Goal: Understand process/instructions: Learn how to perform a task or action

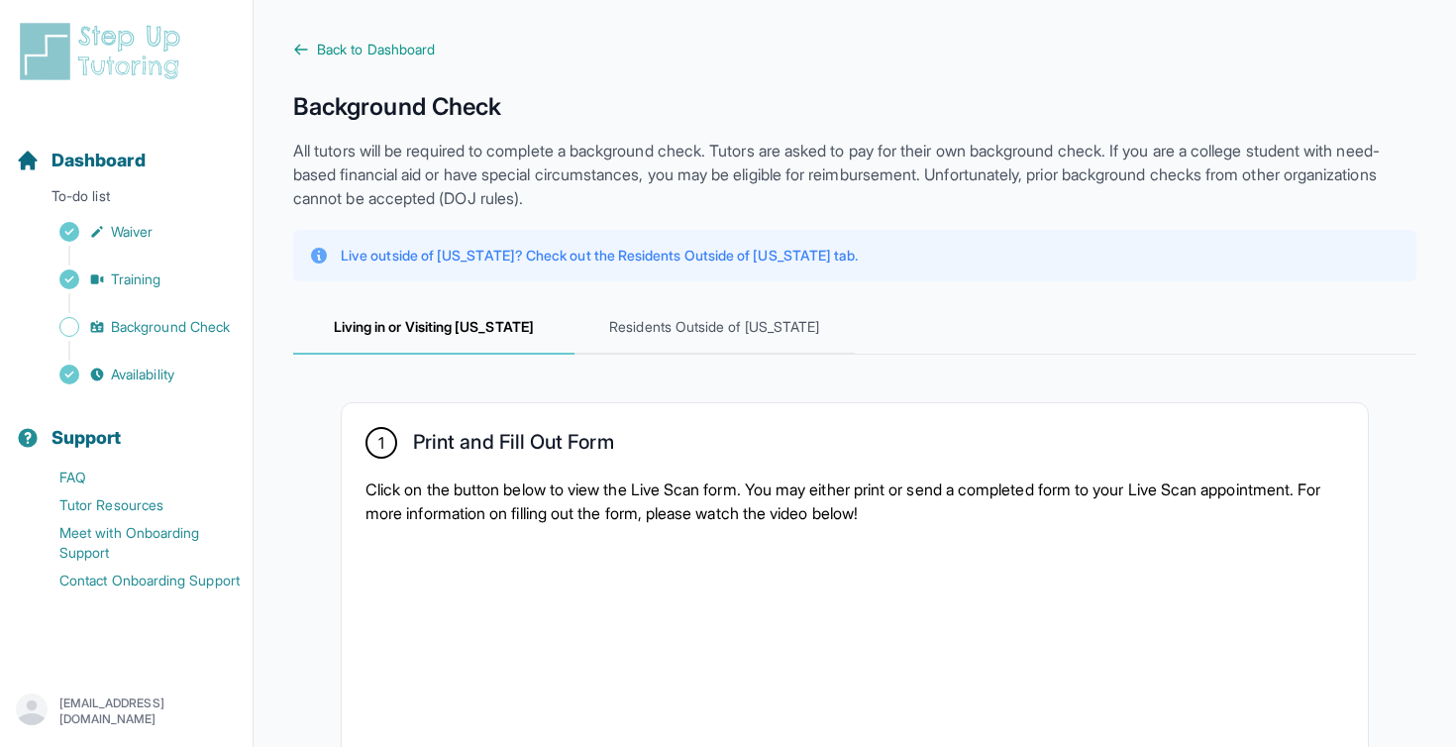
click at [647, 167] on p "All tutors will be required to complete a background check. Tutors are asked to…" at bounding box center [854, 174] width 1123 height 71
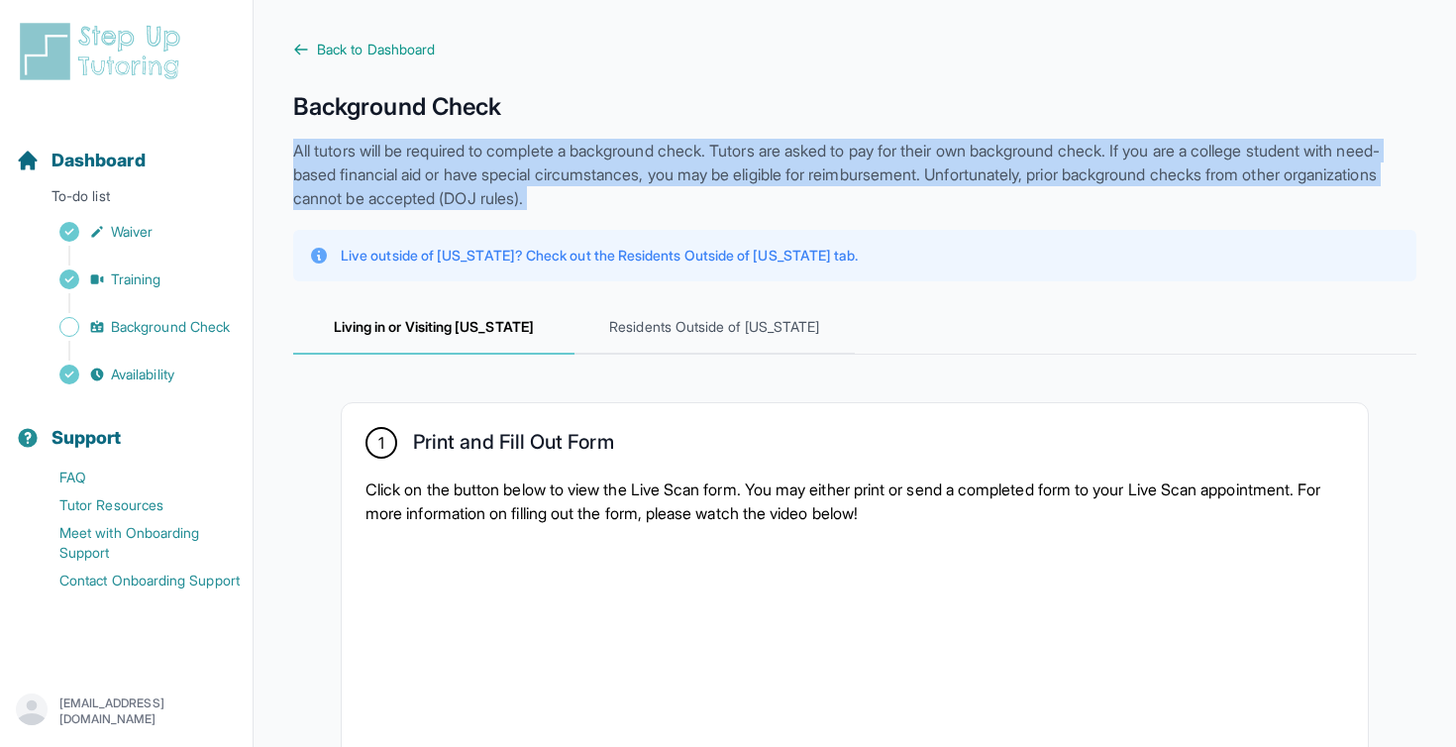
click at [647, 167] on p "All tutors will be required to complete a background check. Tutors are asked to…" at bounding box center [854, 174] width 1123 height 71
click at [716, 157] on p "All tutors will be required to complete a background check. Tutors are asked to…" at bounding box center [854, 174] width 1123 height 71
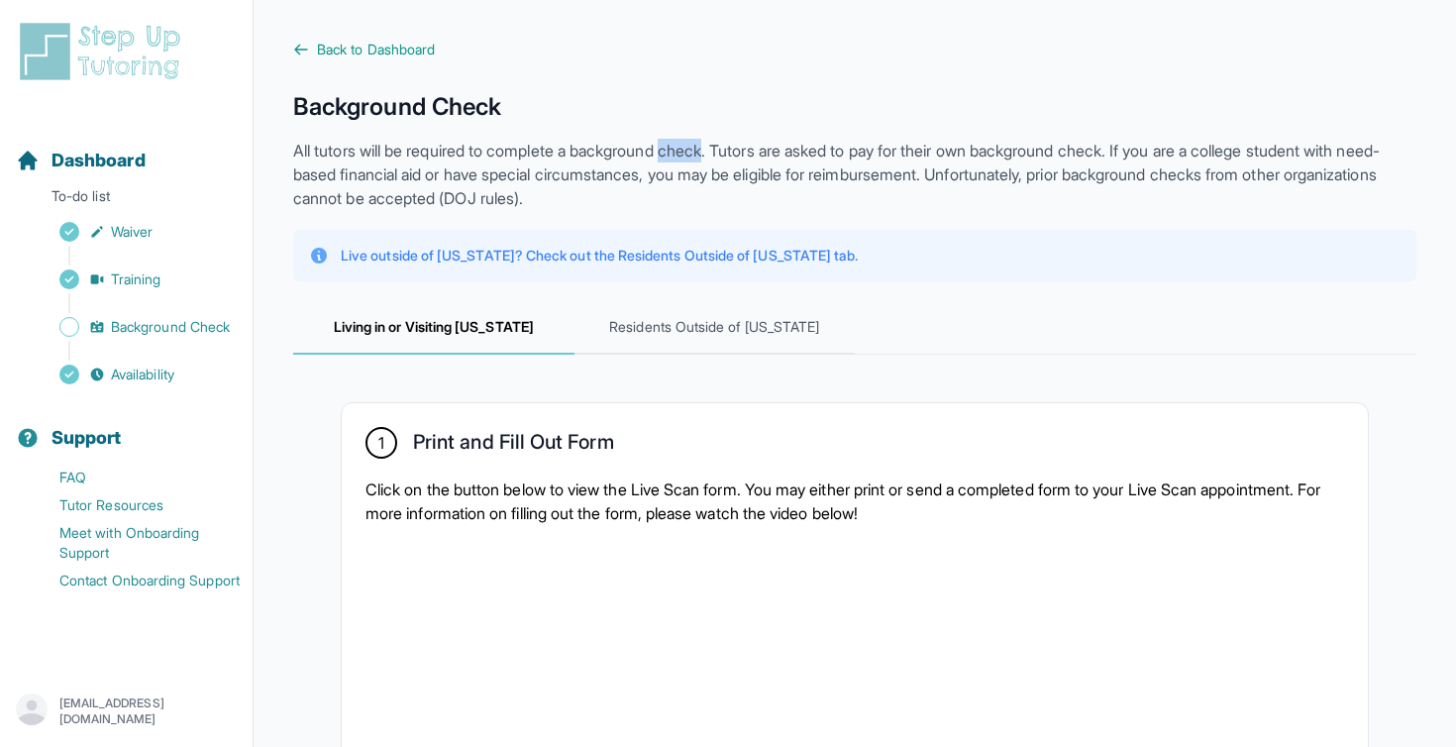
click at [716, 157] on p "All tutors will be required to complete a background check. Tutors are asked to…" at bounding box center [854, 174] width 1123 height 71
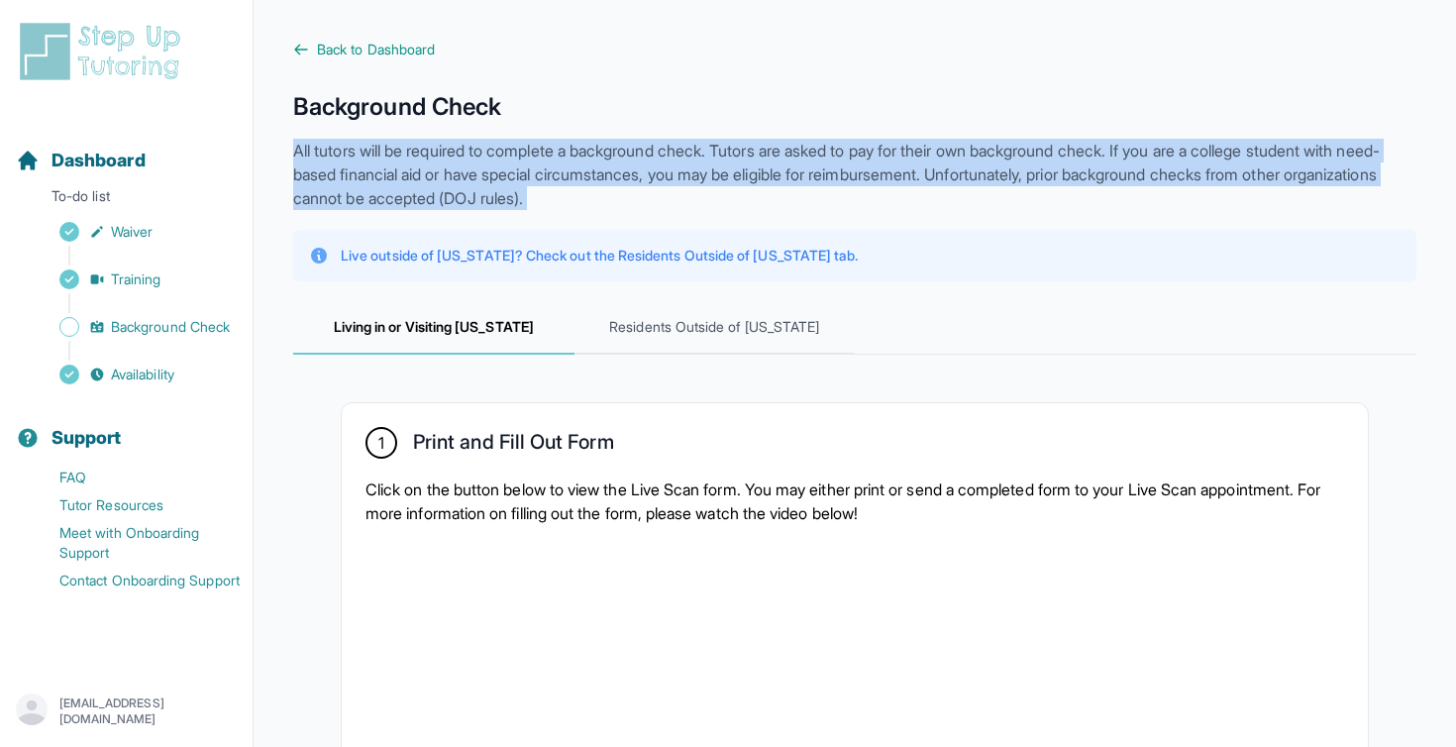
click at [716, 157] on p "All tutors will be required to complete a background check. Tutors are asked to…" at bounding box center [854, 174] width 1123 height 71
click at [738, 149] on p "All tutors will be required to complete a background check. Tutors are asked to…" at bounding box center [854, 174] width 1123 height 71
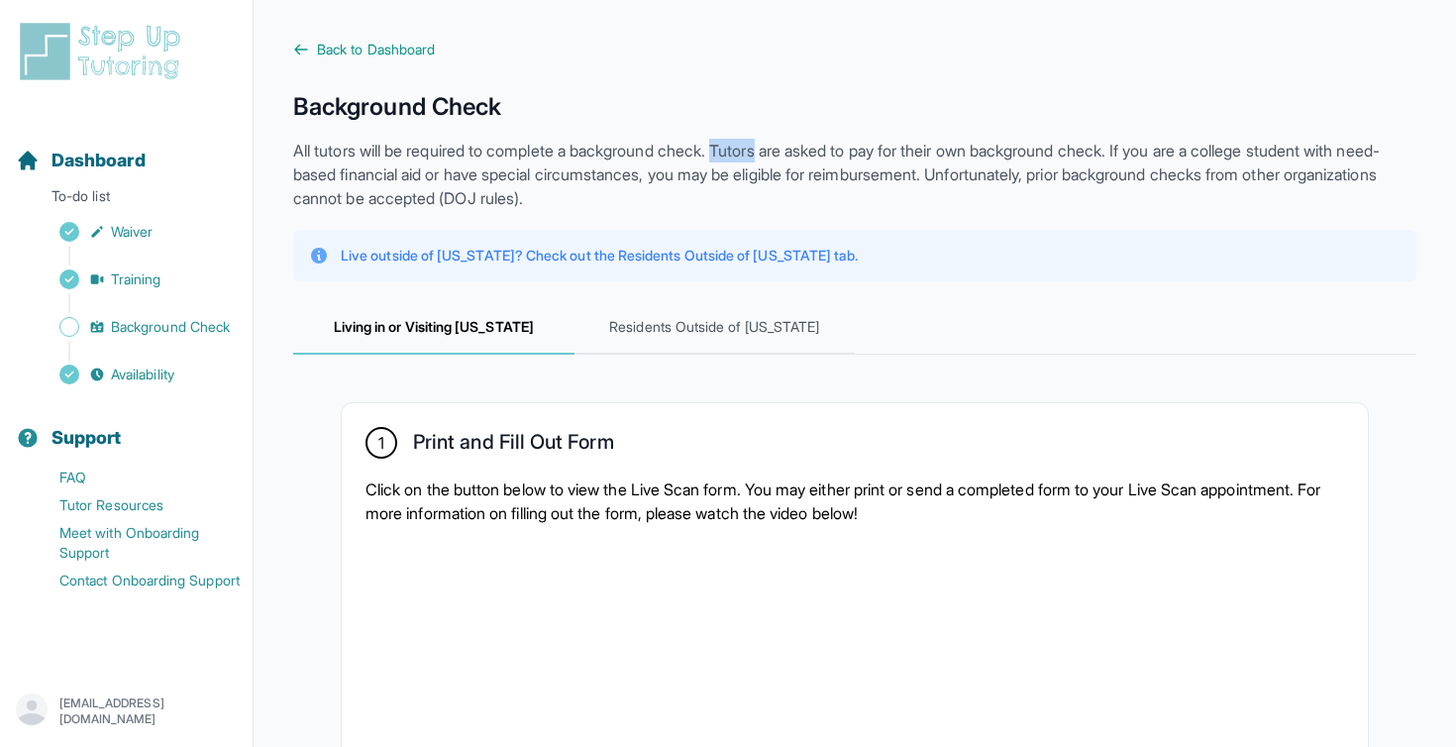
click at [738, 149] on p "All tutors will be required to complete a background check. Tutors are asked to…" at bounding box center [854, 174] width 1123 height 71
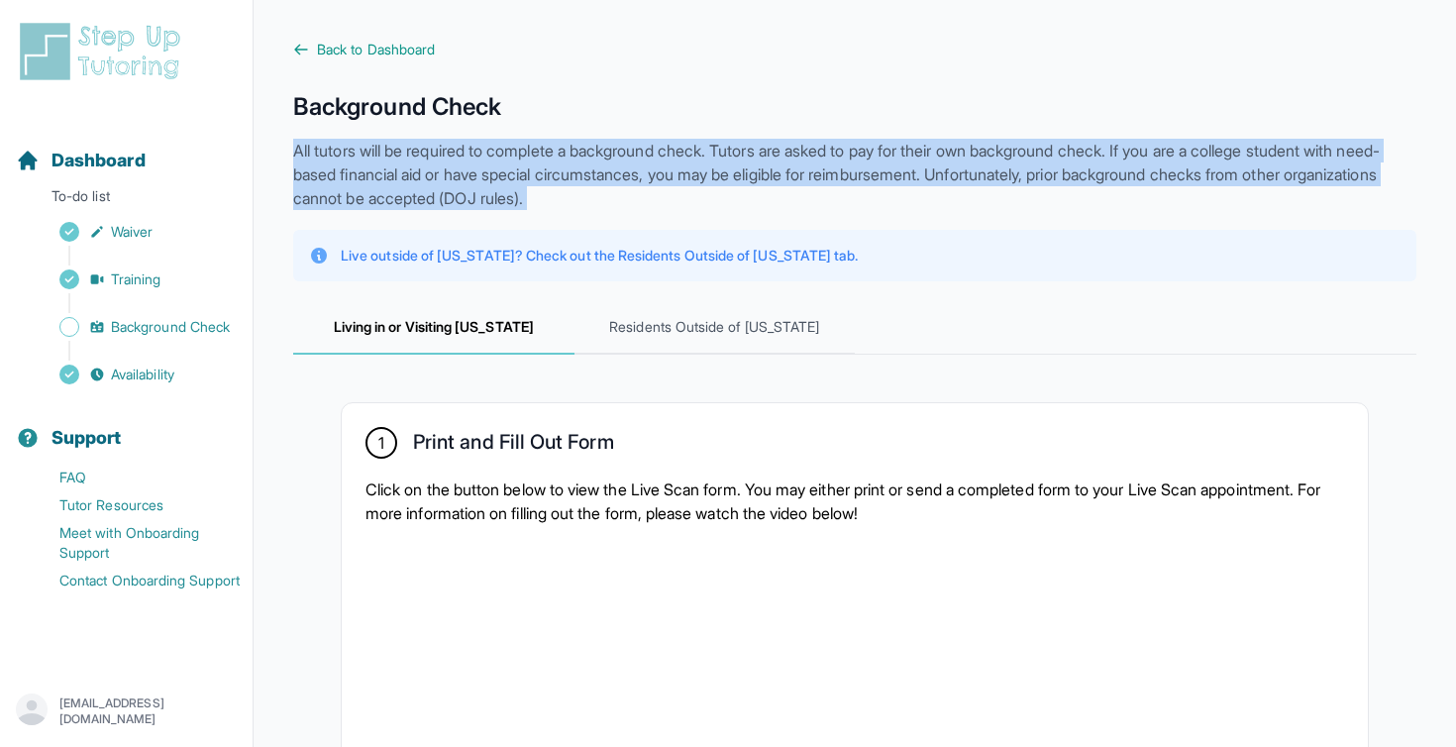
click at [738, 149] on p "All tutors will be required to complete a background check. Tutors are asked to…" at bounding box center [854, 174] width 1123 height 71
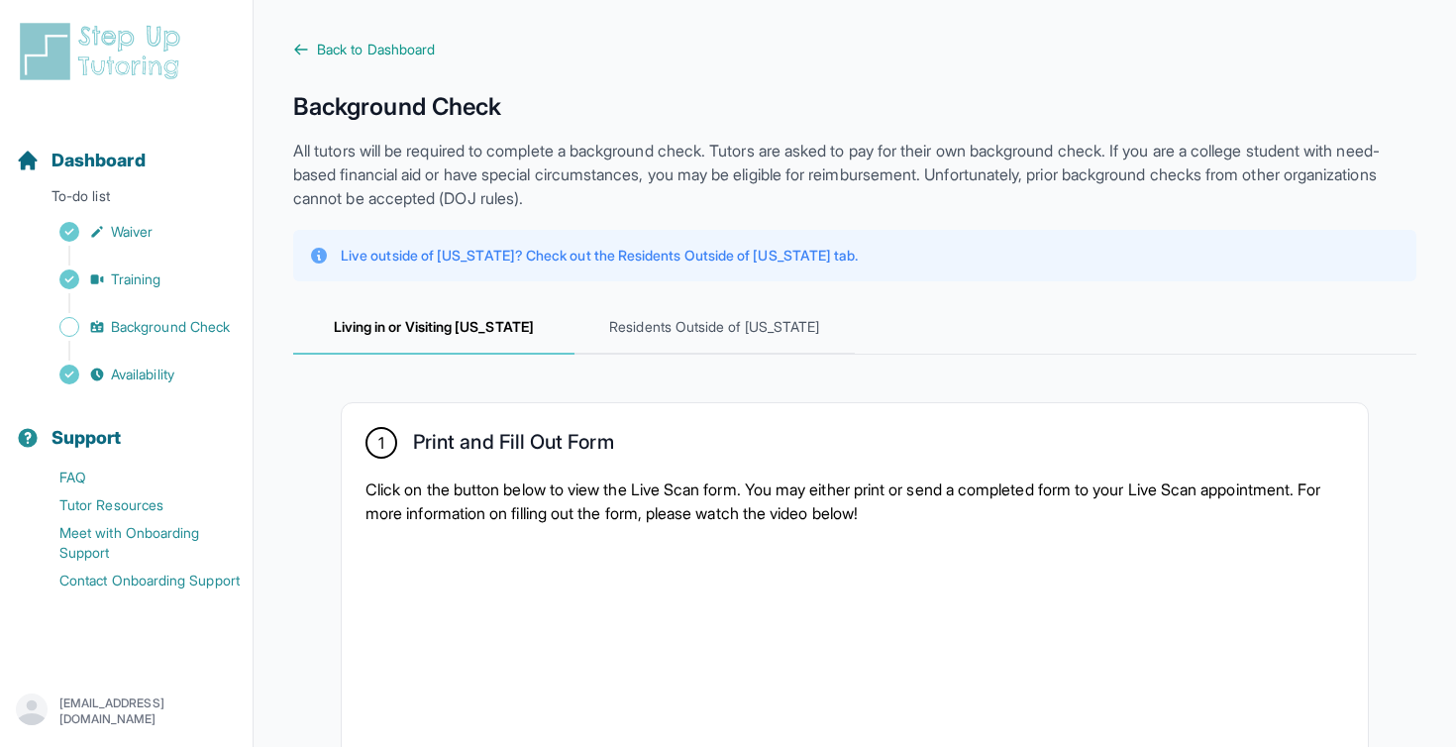
click at [357, 53] on span "Back to Dashboard" at bounding box center [376, 50] width 118 height 20
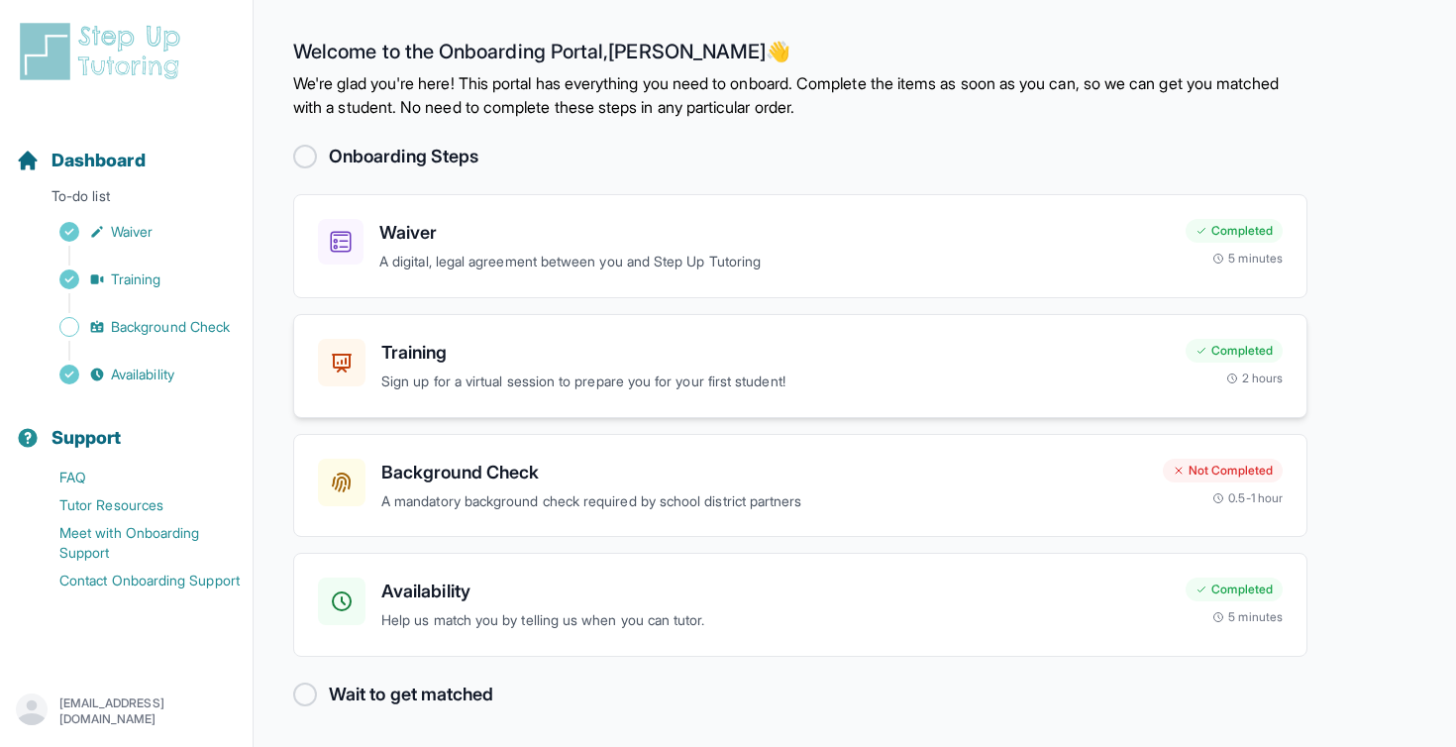
scroll to position [1, 0]
click at [621, 507] on p "A mandatory background check required by school district partners" at bounding box center [764, 500] width 766 height 23
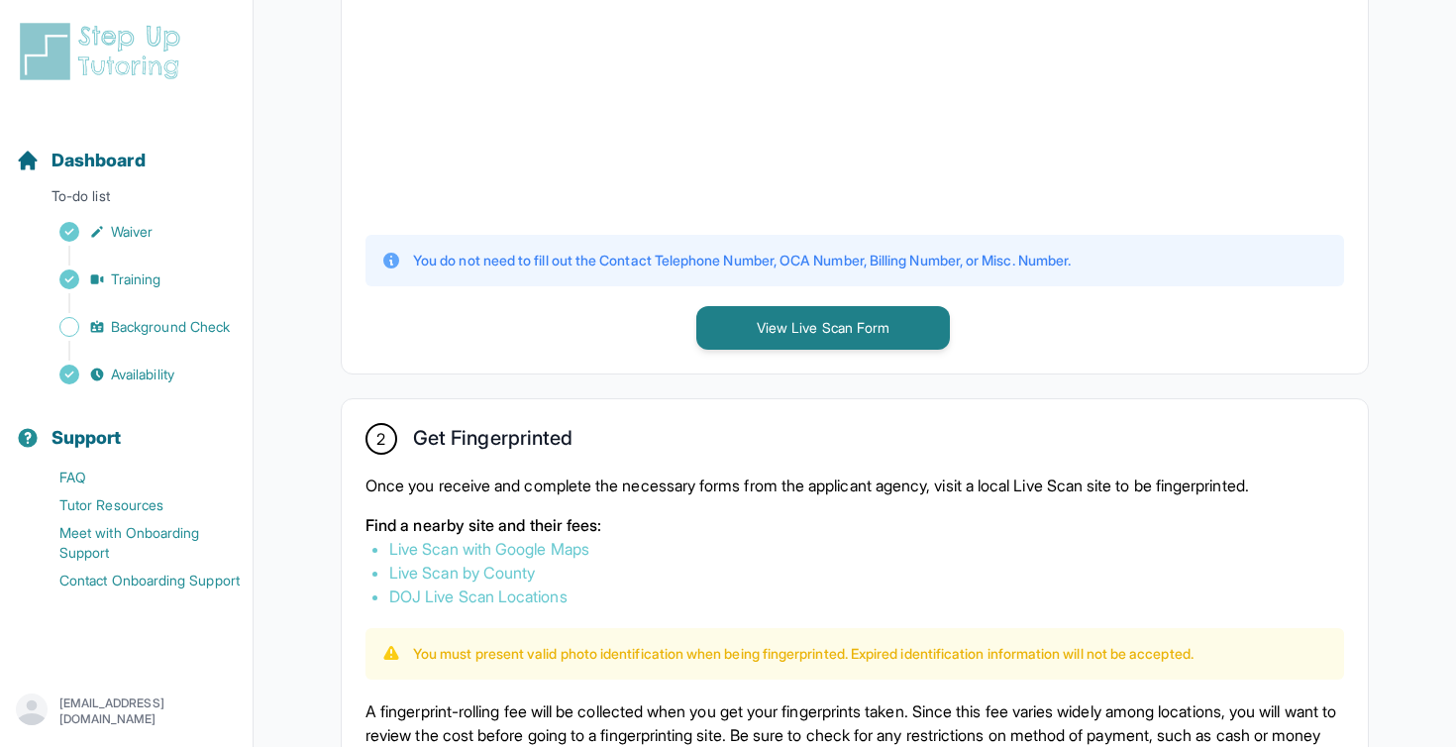
scroll to position [774, 0]
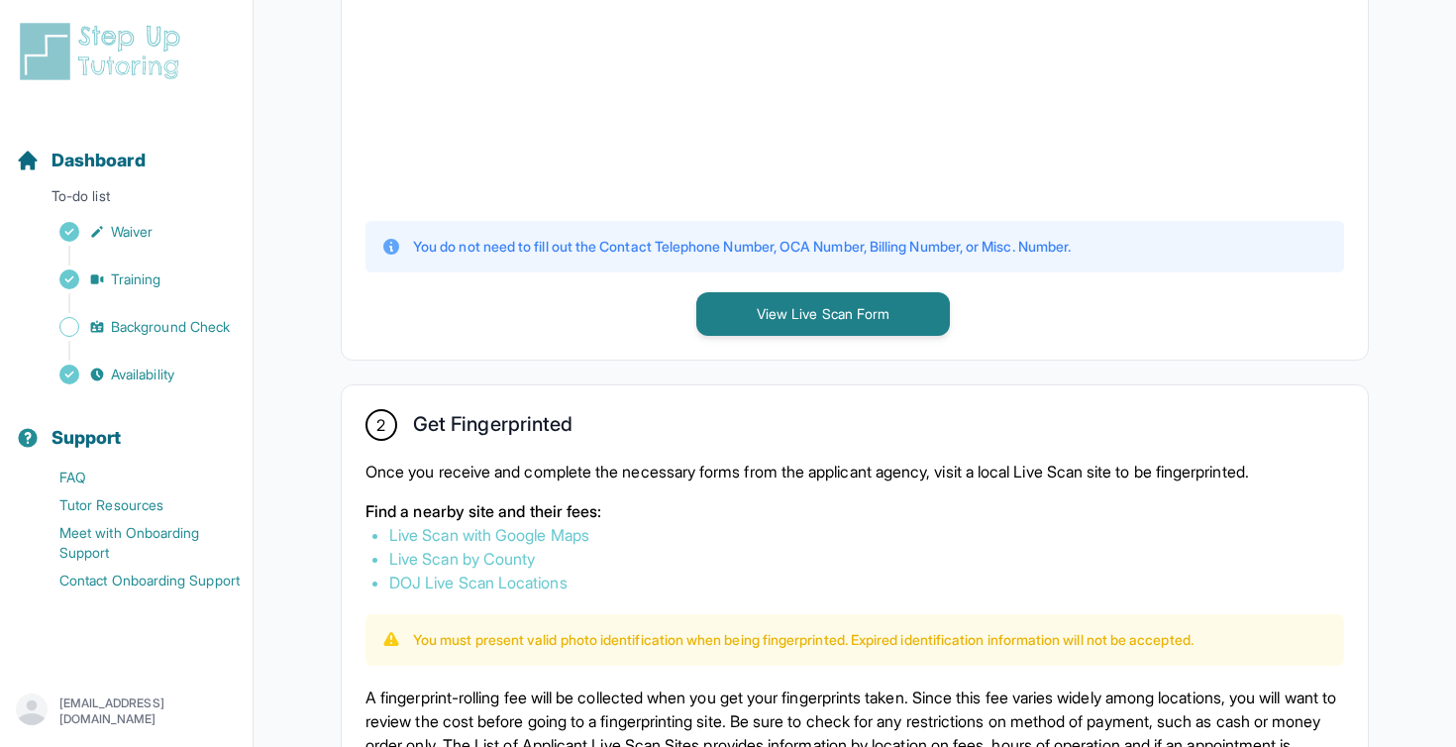
click at [703, 633] on p "You must present valid photo identification when being fingerprinted. Expired i…" at bounding box center [803, 640] width 781 height 20
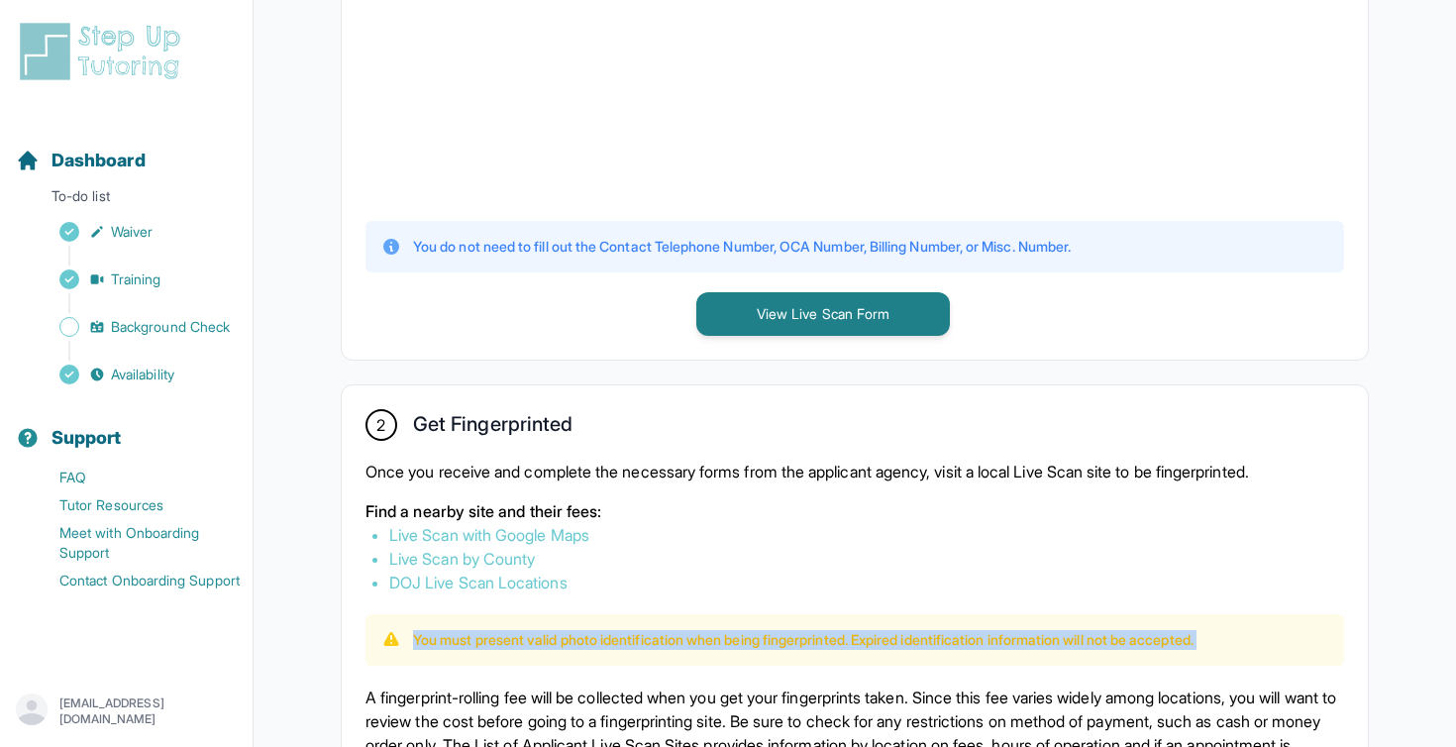
click at [703, 633] on p "You must present valid photo identification when being fingerprinted. Expired i…" at bounding box center [803, 640] width 781 height 20
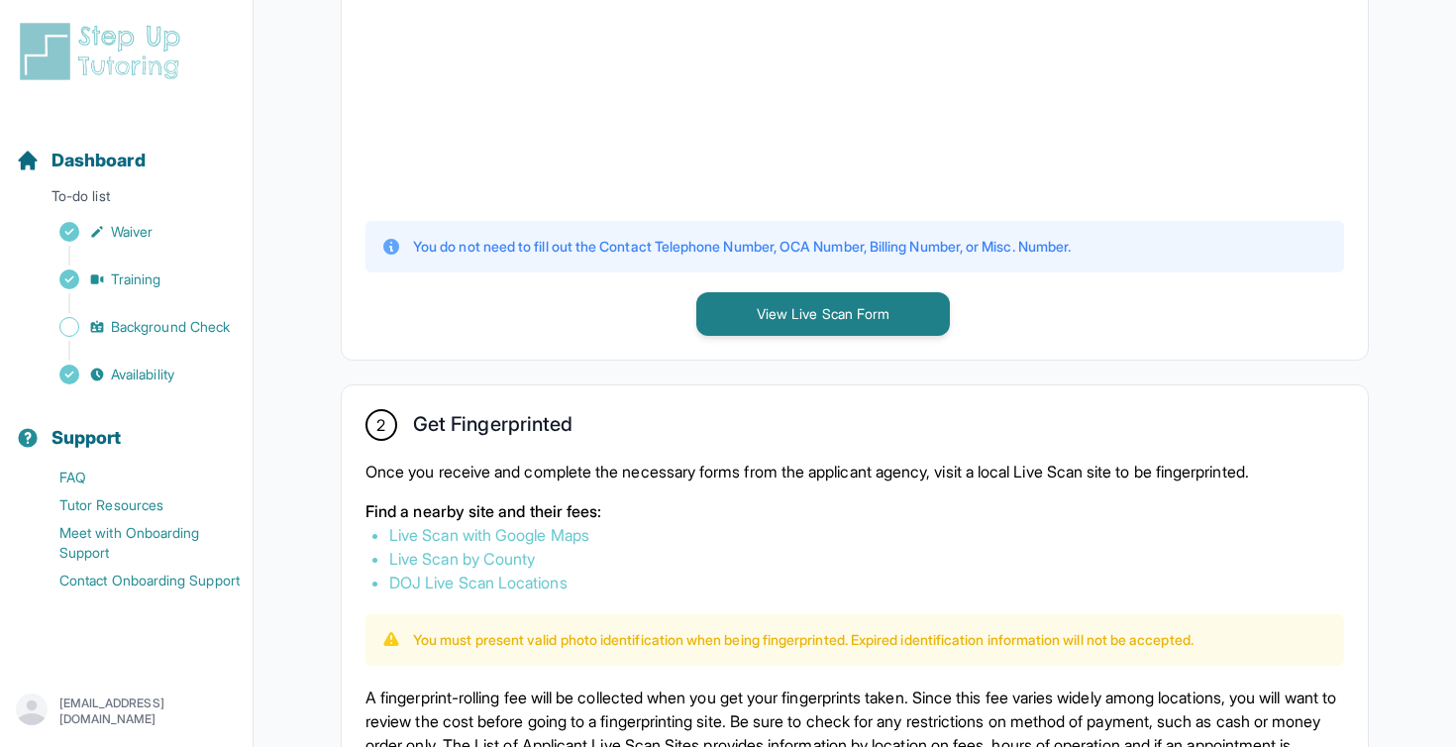
click at [734, 633] on p "You must present valid photo identification when being fingerprinted. Expired i…" at bounding box center [803, 640] width 781 height 20
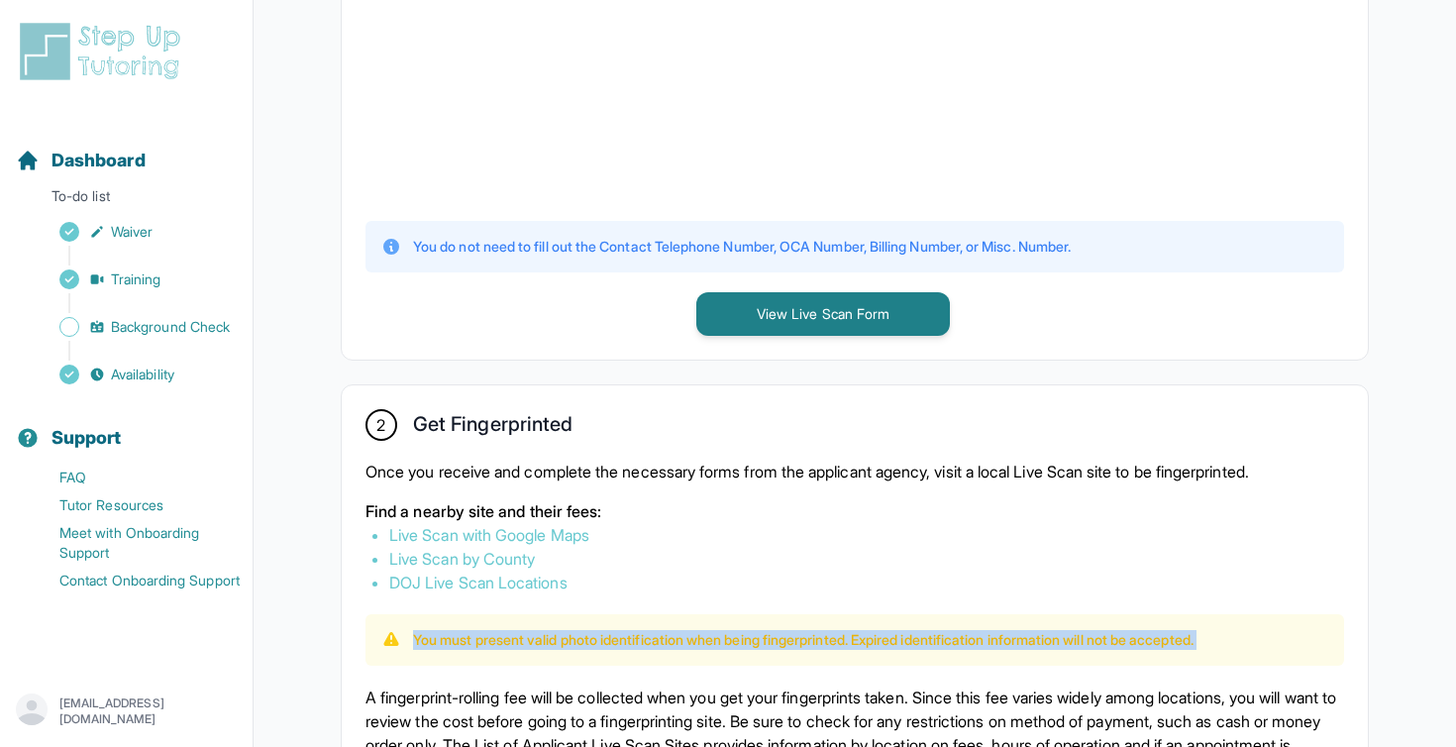
click at [734, 633] on p "You must present valid photo identification when being fingerprinted. Expired i…" at bounding box center [803, 640] width 781 height 20
click at [770, 637] on p "You must present valid photo identification when being fingerprinted. Expired i…" at bounding box center [803, 640] width 781 height 20
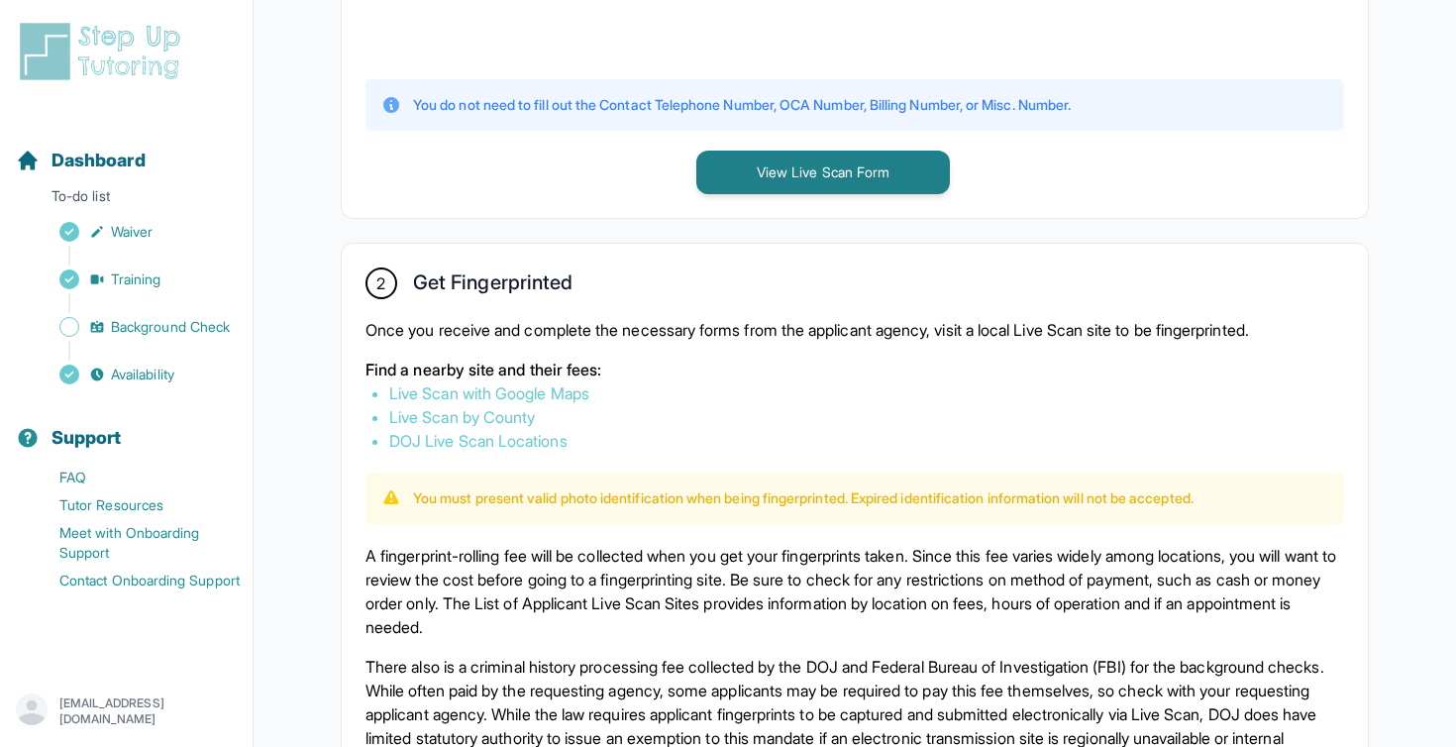
scroll to position [917, 0]
click at [770, 487] on p "You must present valid photo identification when being fingerprinted. Expired i…" at bounding box center [803, 496] width 781 height 20
click at [770, 507] on div "You must present valid photo identification when being fingerprinted. Expired i…" at bounding box center [855, 497] width 979 height 52
click at [747, 572] on p "A fingerprint-rolling fee will be collected when you get your fingerprints take…" at bounding box center [855, 589] width 979 height 95
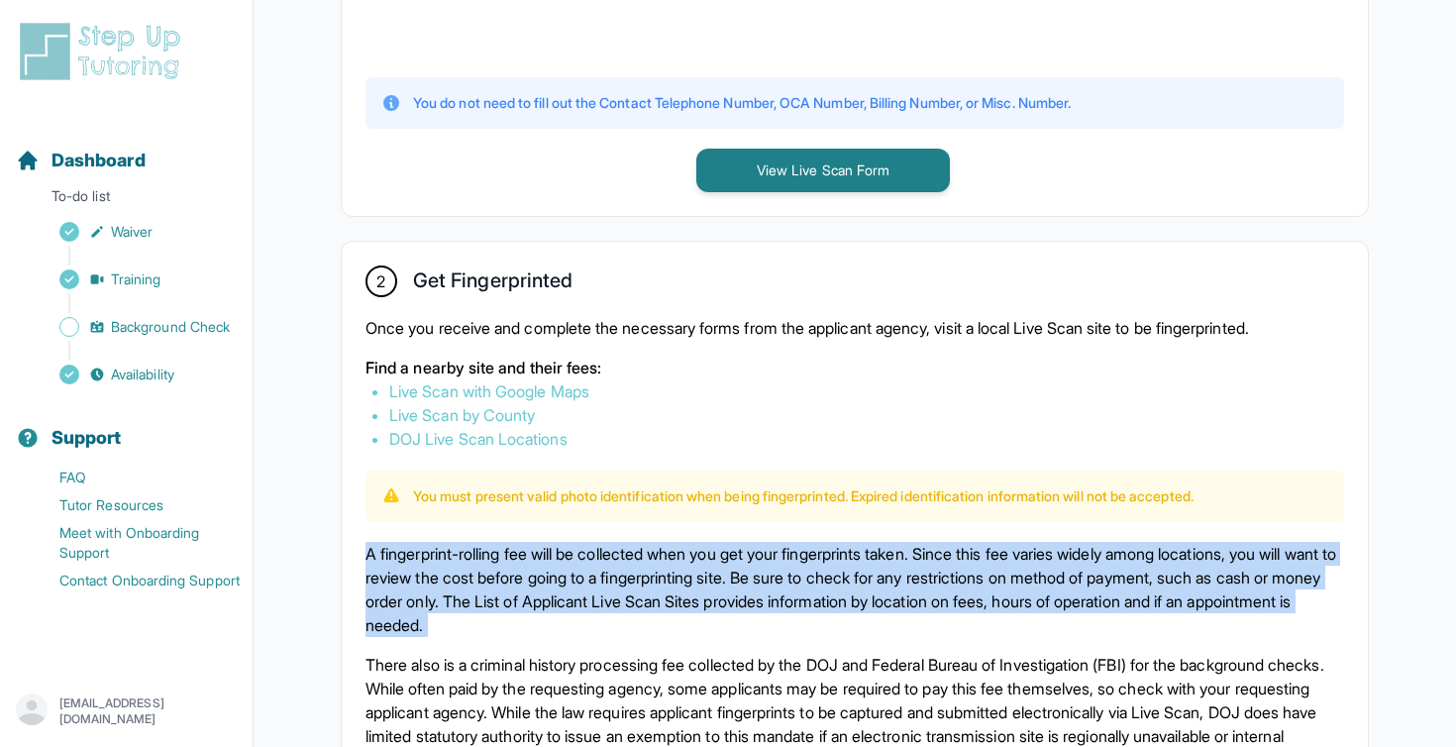
click at [747, 572] on p "A fingerprint-rolling fee will be collected when you get your fingerprints take…" at bounding box center [855, 589] width 979 height 95
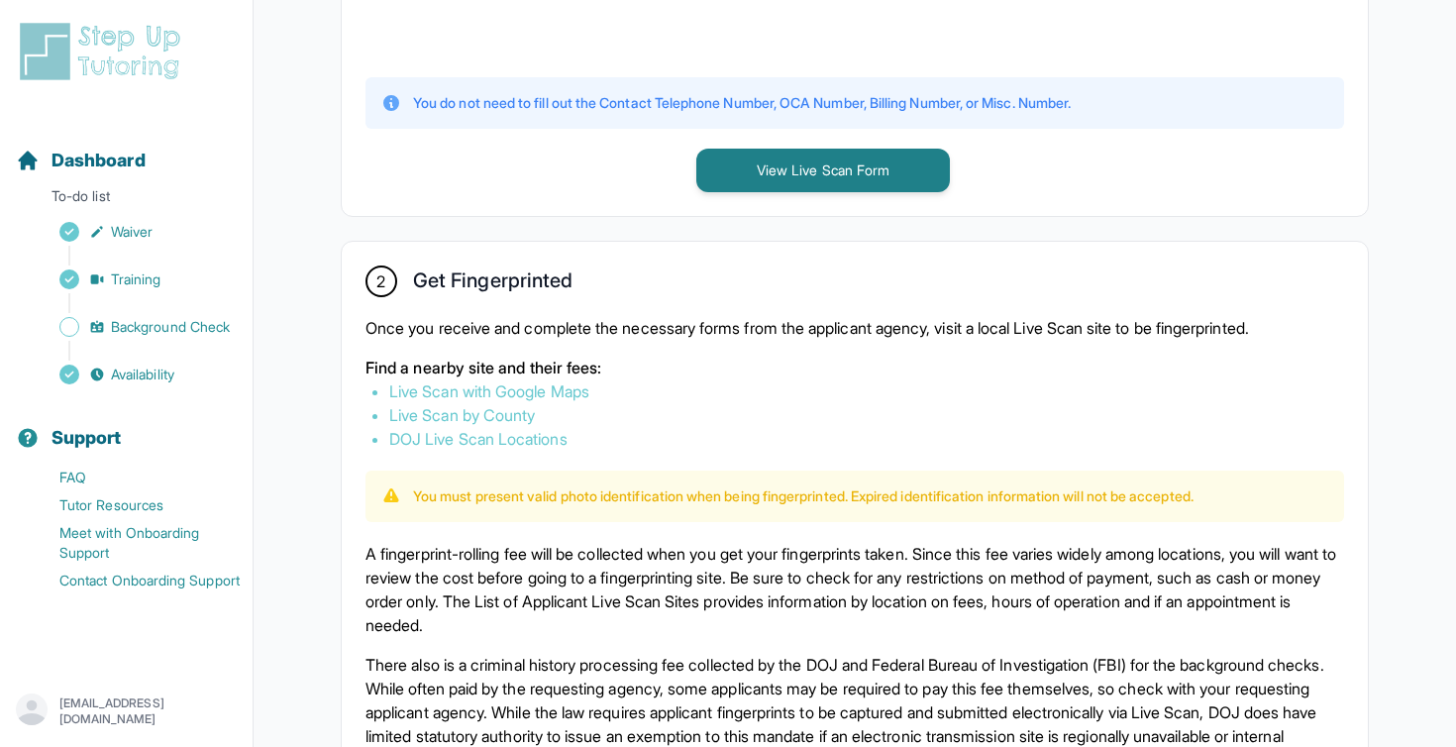
click at [707, 589] on p "A fingerprint-rolling fee will be collected when you get your fingerprints take…" at bounding box center [855, 589] width 979 height 95
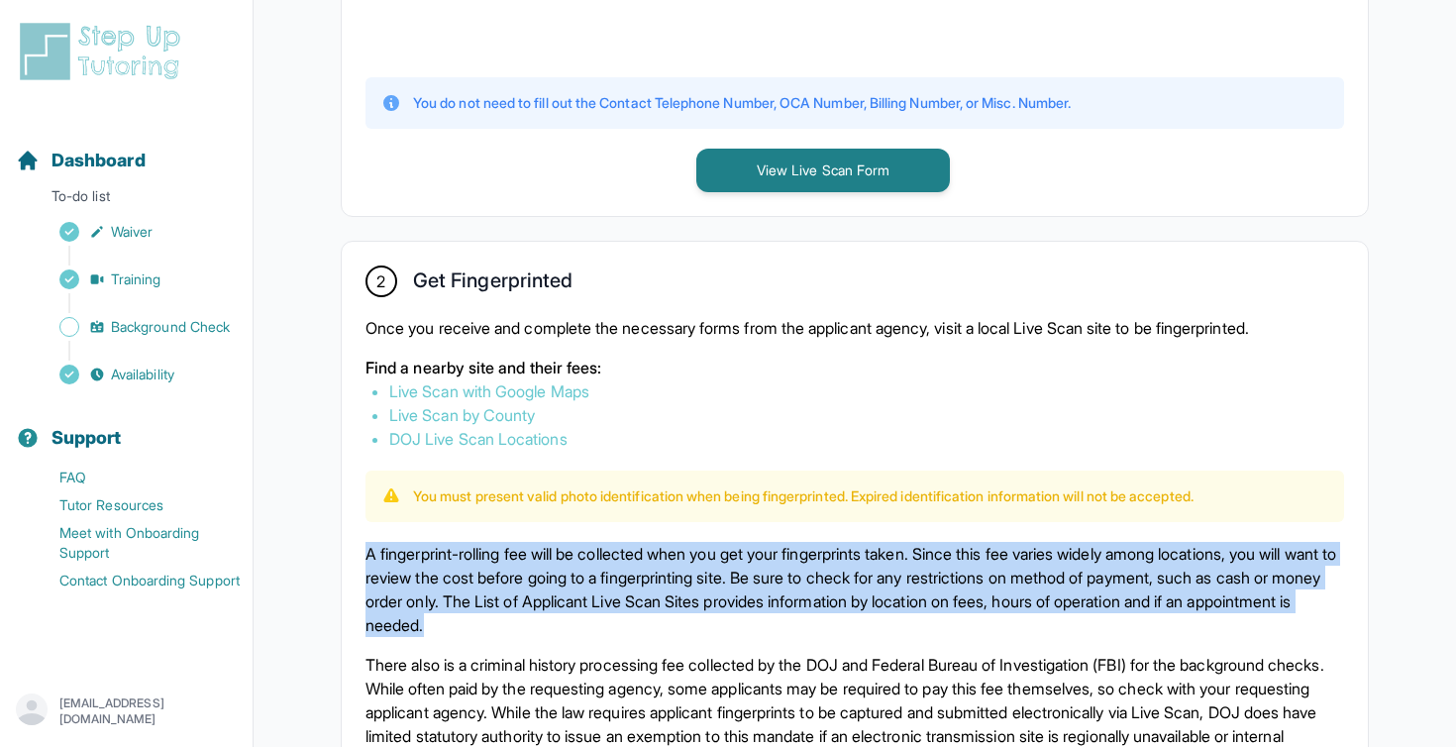
drag, startPoint x: 636, startPoint y: 629, endPoint x: 360, endPoint y: 555, distance: 286.2
click at [360, 555] on div "2 Get Fingerprinted Once you receive and complete the necessary forms from the …" at bounding box center [855, 519] width 1026 height 554
drag, startPoint x: 360, startPoint y: 555, endPoint x: 620, endPoint y: 633, distance: 272.0
click at [620, 633] on div "2 Get Fingerprinted Once you receive and complete the necessary forms from the …" at bounding box center [855, 519] width 1026 height 554
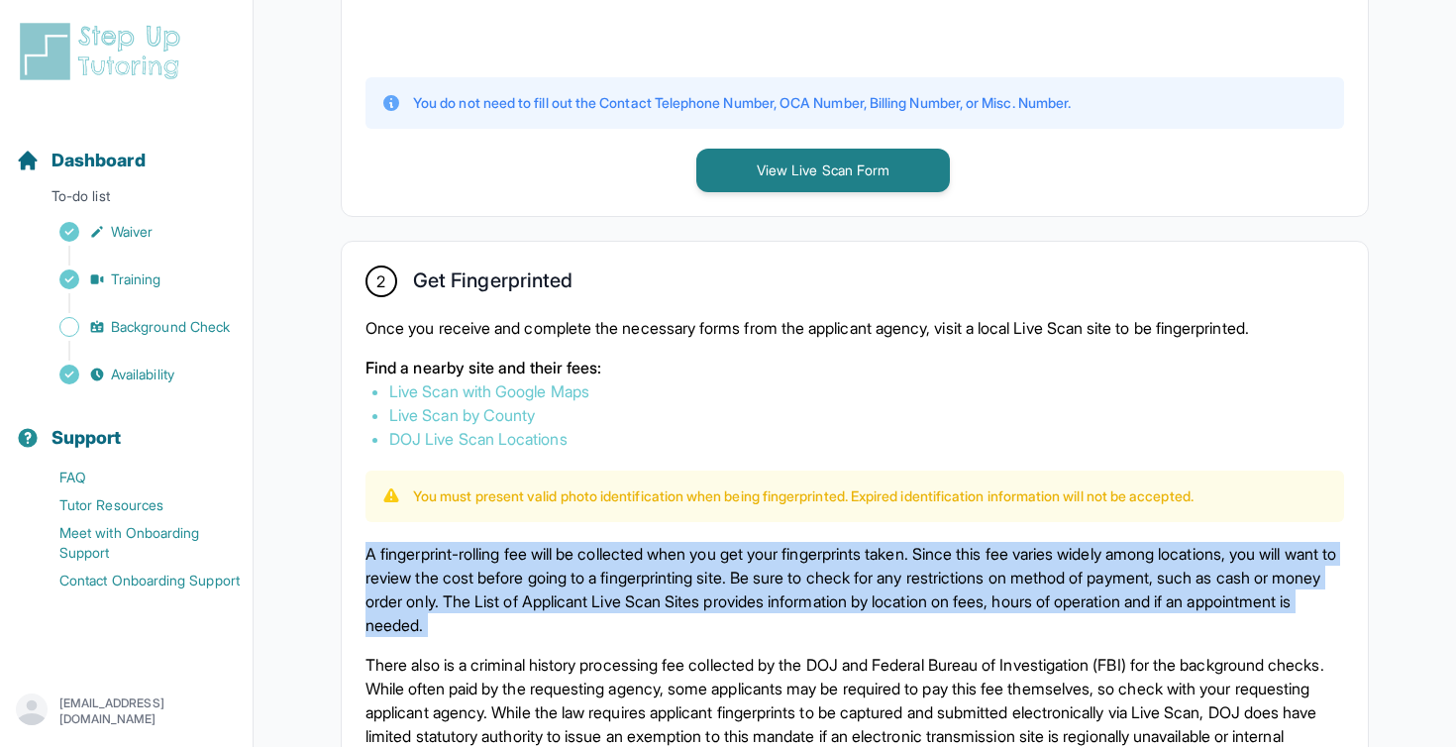
click at [620, 633] on p "A fingerprint-rolling fee will be collected when you get your fingerprints take…" at bounding box center [855, 589] width 979 height 95
drag, startPoint x: 620, startPoint y: 633, endPoint x: 368, endPoint y: 556, distance: 264.2
click at [368, 556] on p "A fingerprint-rolling fee will be collected when you get your fingerprints take…" at bounding box center [855, 589] width 979 height 95
drag, startPoint x: 368, startPoint y: 556, endPoint x: 631, endPoint y: 617, distance: 270.6
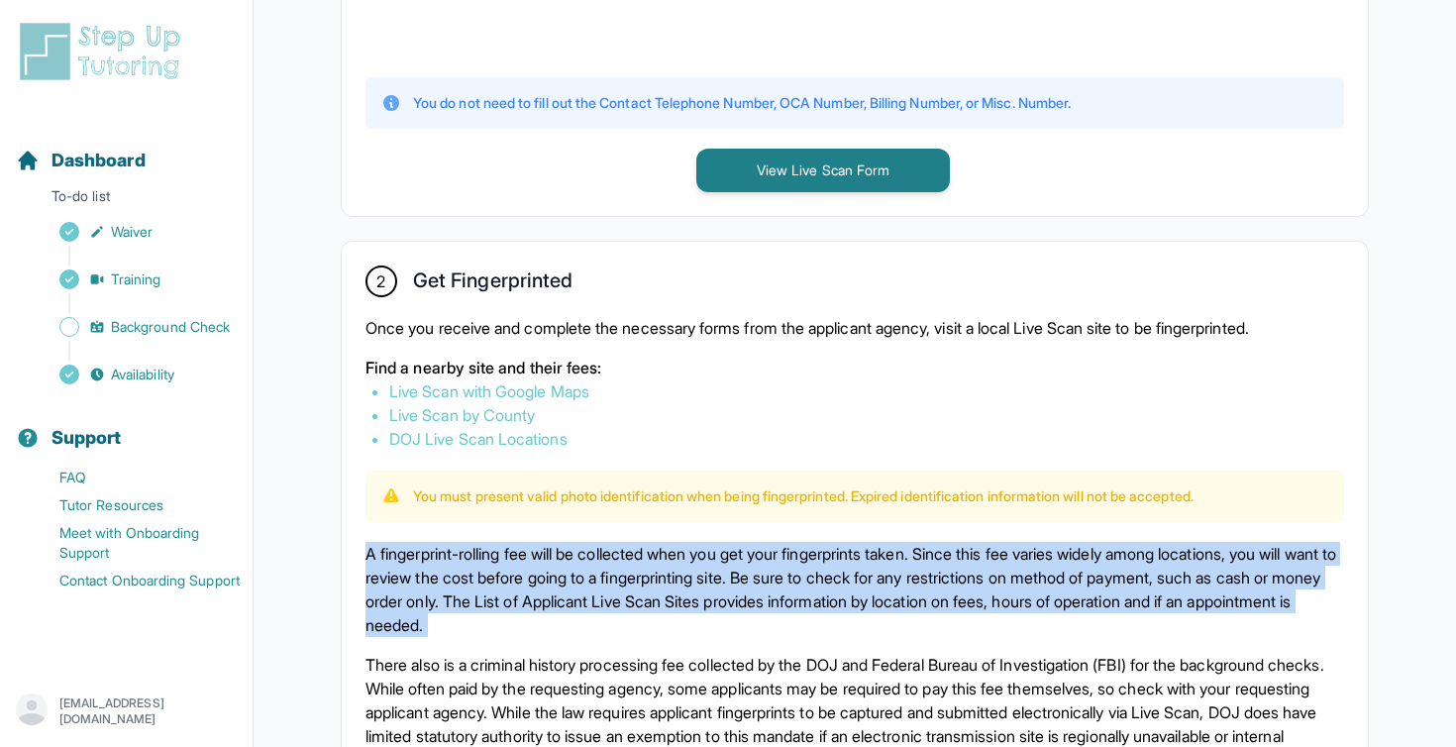
click at [633, 617] on p "A fingerprint-rolling fee will be collected when you get your fingerprints take…" at bounding box center [855, 589] width 979 height 95
click at [631, 617] on p "A fingerprint-rolling fee will be collected when you get your fingerprints take…" at bounding box center [855, 589] width 979 height 95
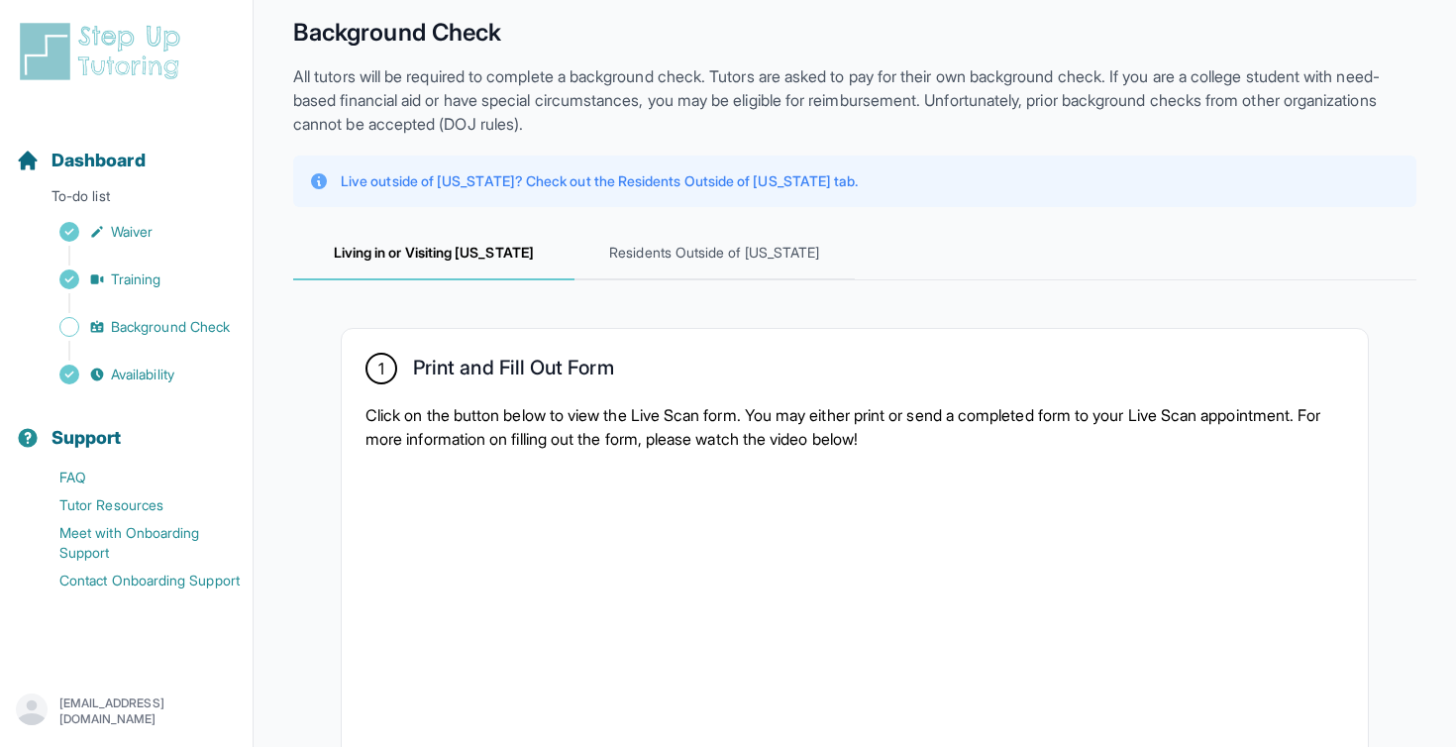
scroll to position [14, 0]
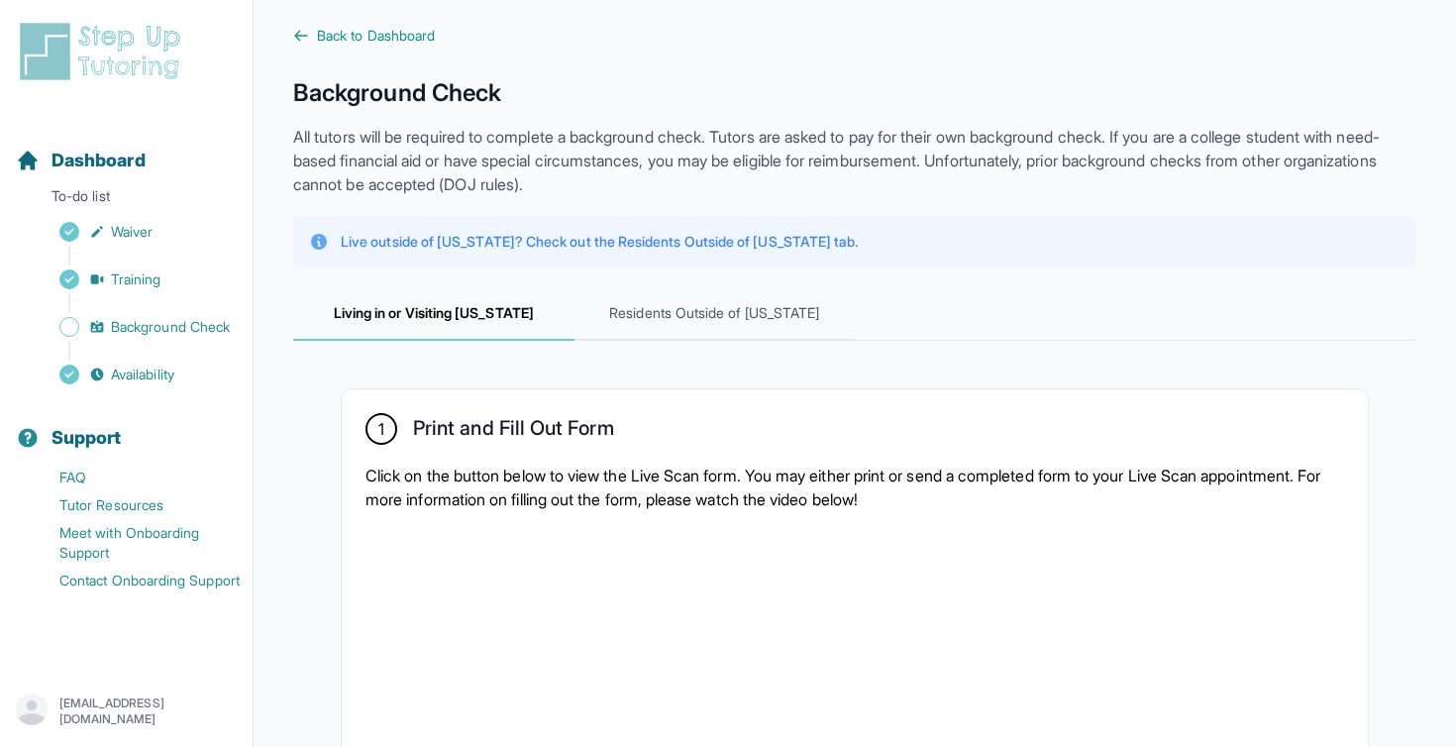
click at [774, 489] on p "Click on the button below to view the Live Scan form. You may either print or s…" at bounding box center [855, 488] width 979 height 48
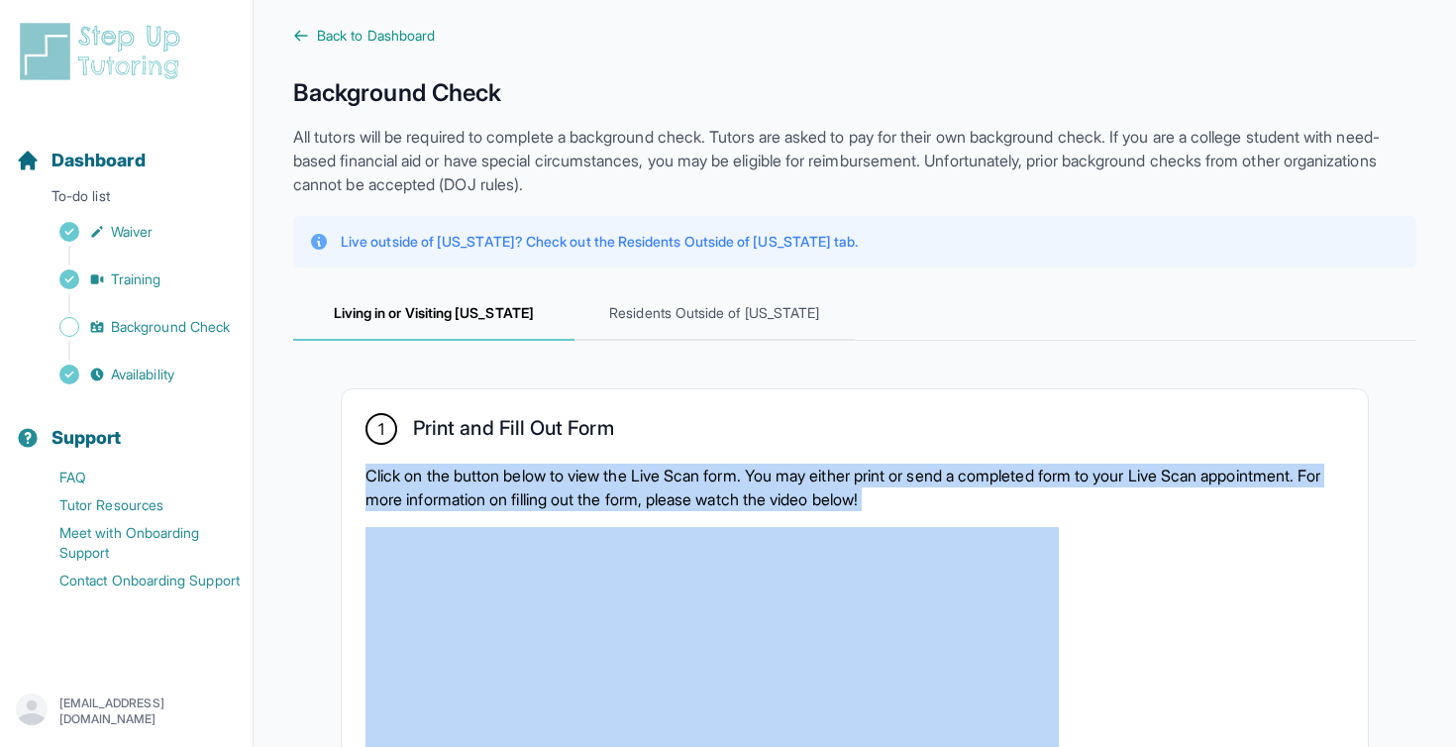
click at [774, 489] on p "Click on the button below to view the Live Scan form. You may either print or s…" at bounding box center [855, 488] width 979 height 48
click at [781, 487] on p "Click on the button below to view the Live Scan form. You may either print or s…" at bounding box center [855, 488] width 979 height 48
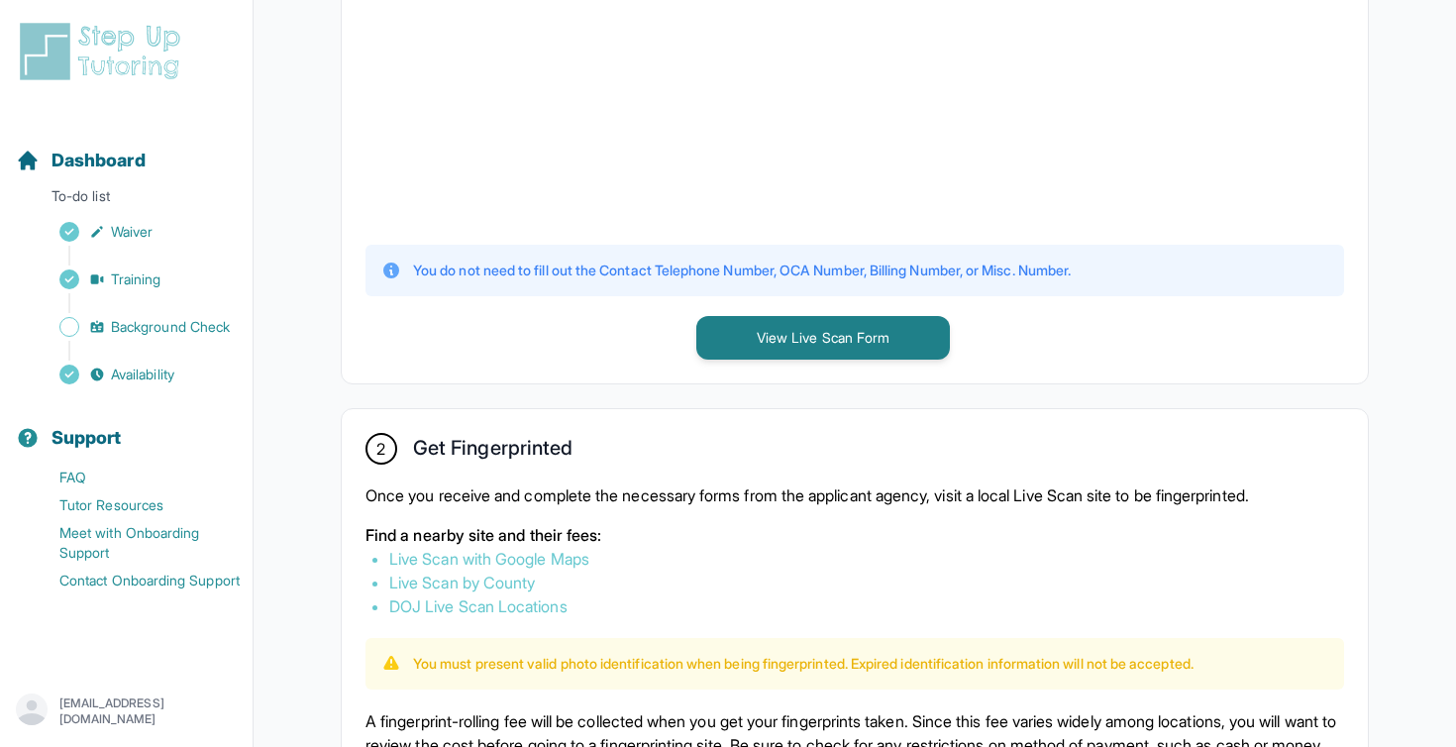
scroll to position [758, 0]
